Goal: Task Accomplishment & Management: Use online tool/utility

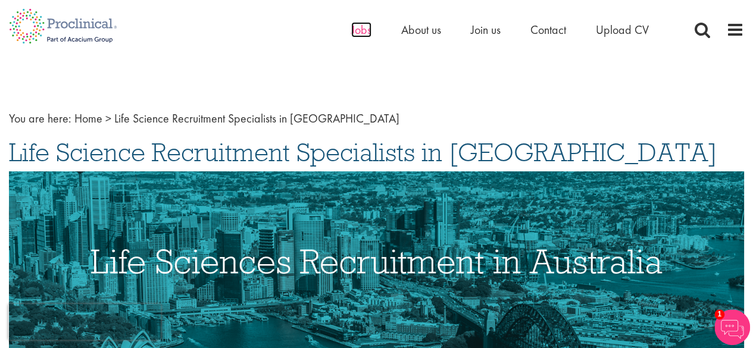
click at [357, 27] on span "Jobs" at bounding box center [361, 29] width 20 height 15
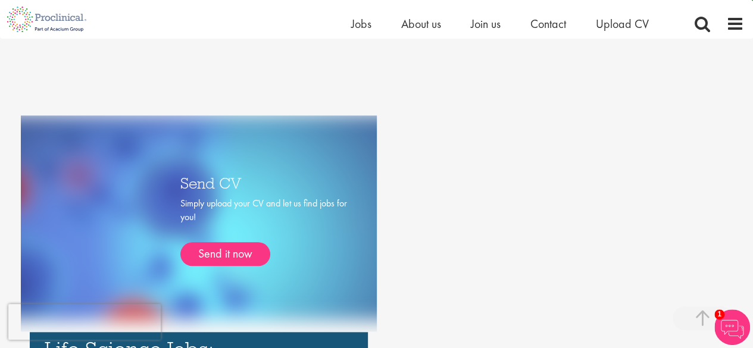
scroll to position [475, 0]
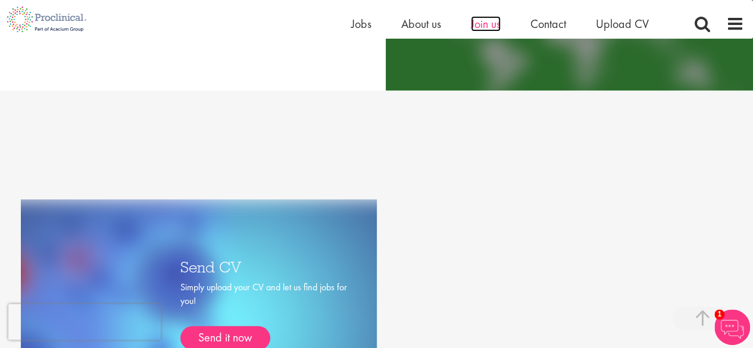
click at [490, 23] on span "Join us" at bounding box center [486, 23] width 30 height 15
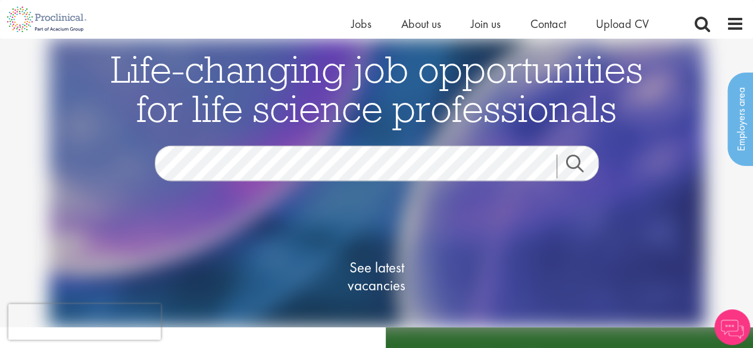
scroll to position [1, 0]
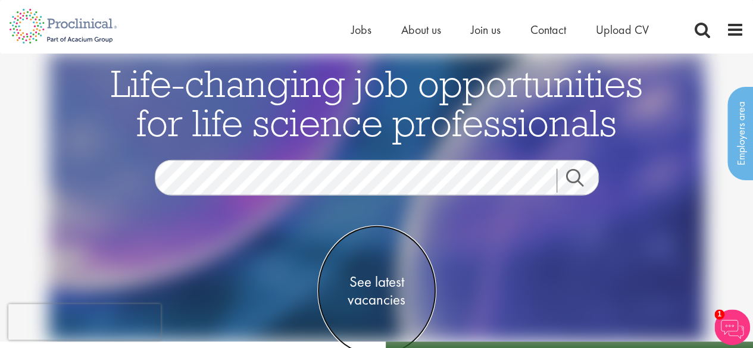
click at [372, 295] on span "See latest vacancies" at bounding box center [376, 291] width 119 height 36
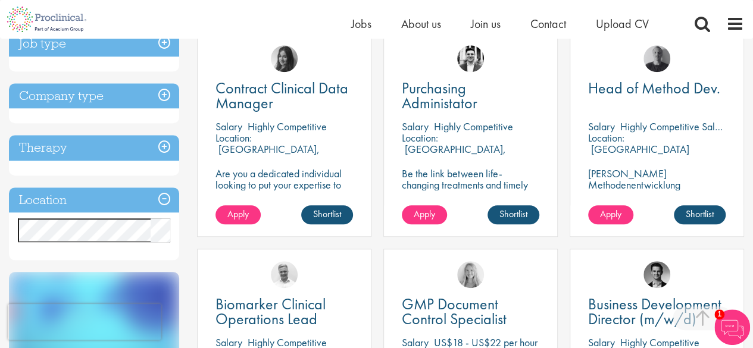
scroll to position [475, 0]
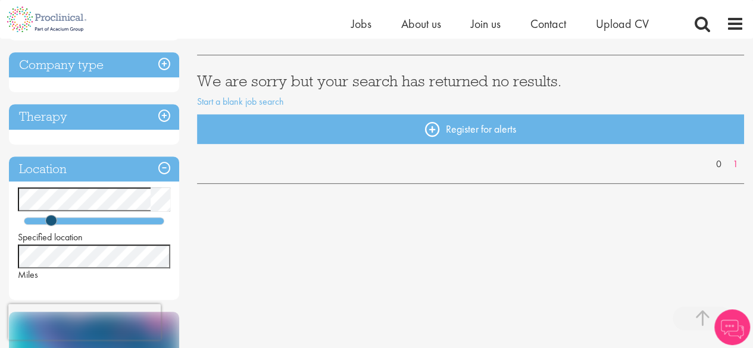
scroll to position [186, 0]
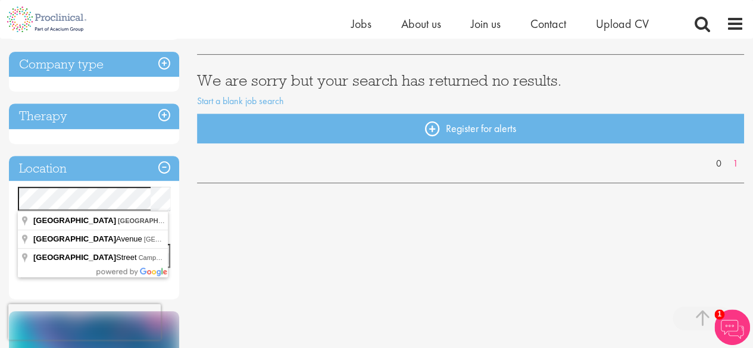
click at [0, 185] on div "You are here: Home > Job search Discipline Job type Company type Therapy Locati…" at bounding box center [376, 238] width 753 height 770
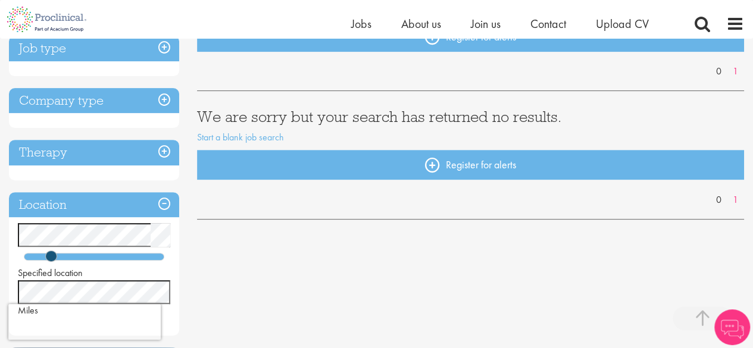
scroll to position [308, 0]
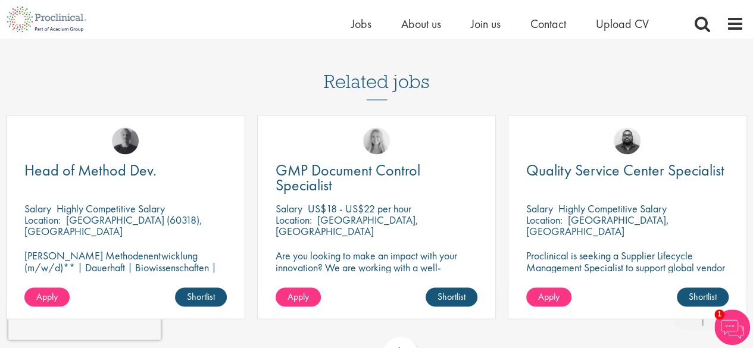
scroll to position [943, 0]
